Goal: Check status: Check status

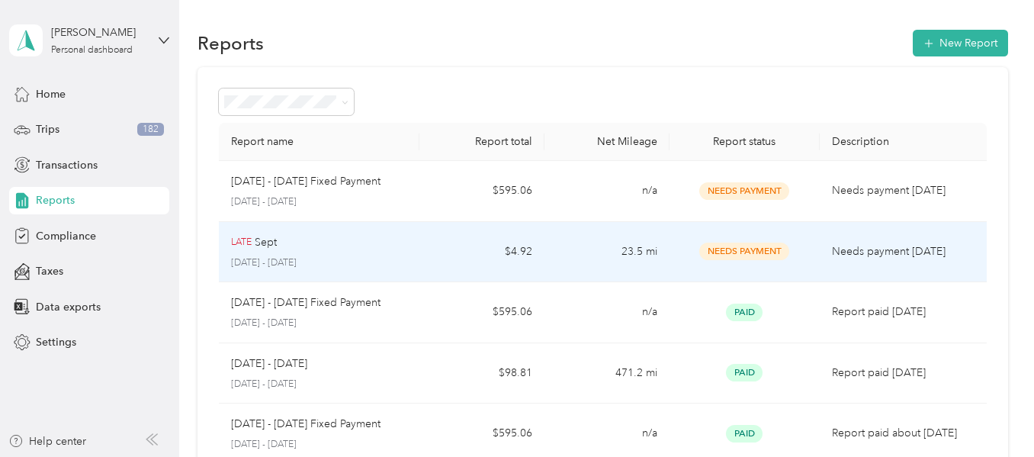
click at [248, 244] on p "LATE" at bounding box center [241, 243] width 21 height 14
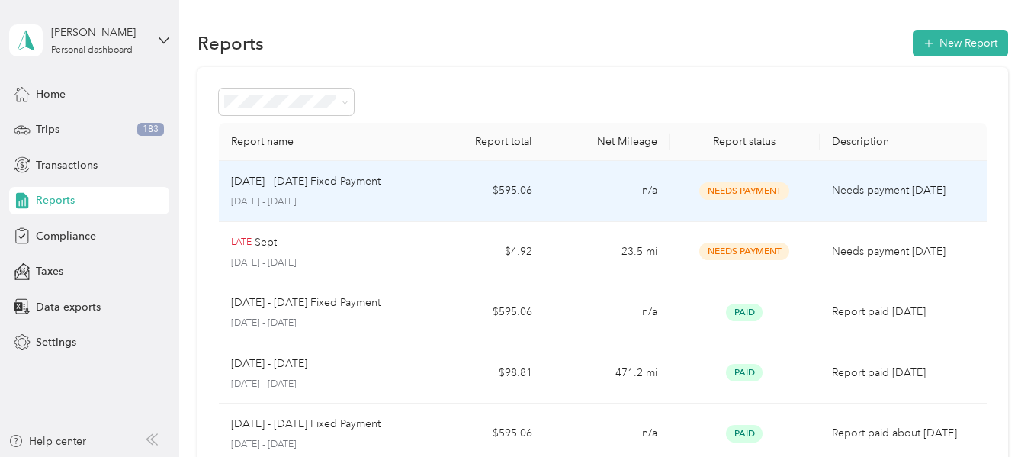
click at [422, 186] on td "$595.06" at bounding box center [481, 191] width 125 height 61
